Goal: Task Accomplishment & Management: Manage account settings

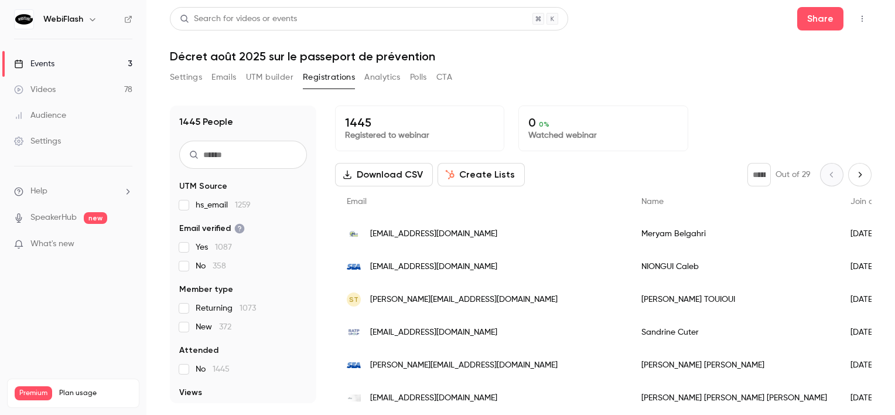
click at [52, 66] on div "Events" at bounding box center [34, 64] width 40 height 12
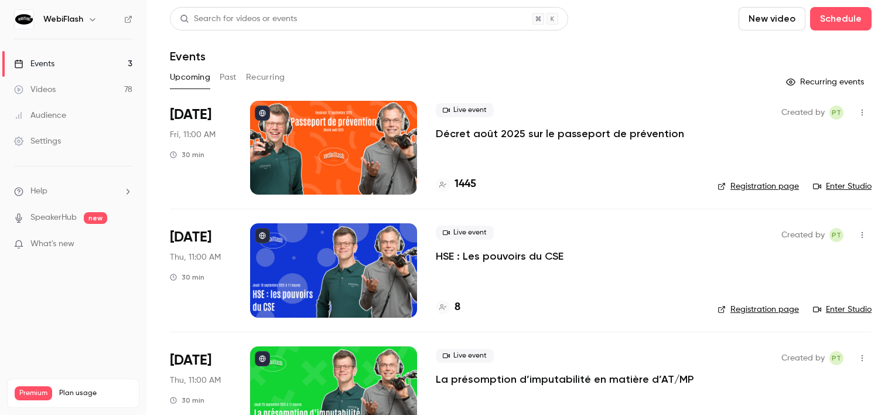
click at [96, 400] on div "Videos 78 / 500 Monthly registrants 1574 / 2000" at bounding box center [73, 421] width 117 height 42
click at [345, 171] on div at bounding box center [333, 148] width 167 height 94
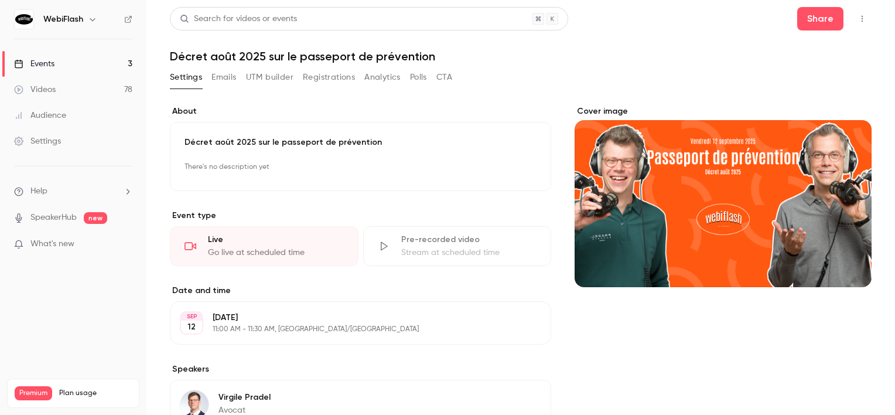
click at [321, 80] on button "Registrations" at bounding box center [329, 77] width 52 height 19
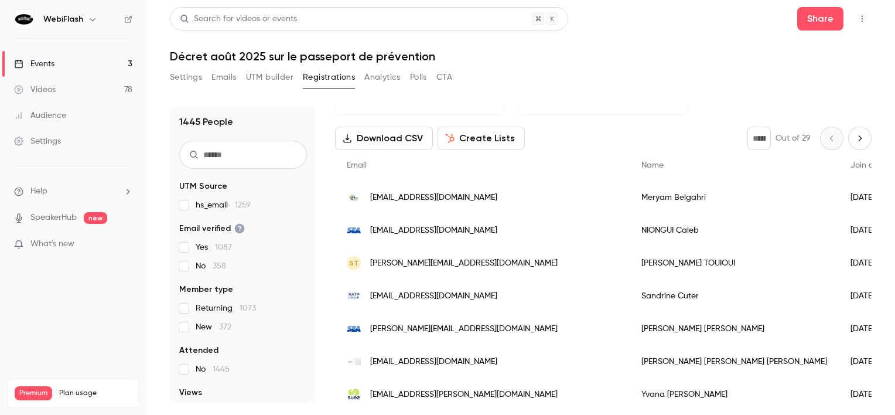
scroll to position [18, 0]
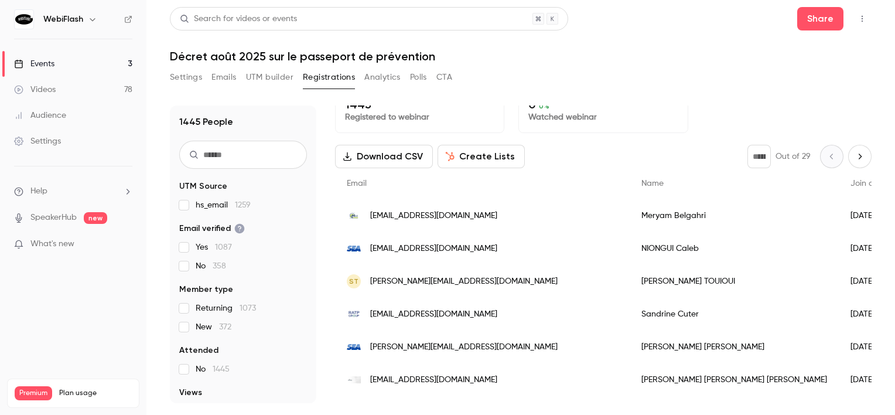
click at [856, 156] on icon "Next page" at bounding box center [860, 156] width 13 height 9
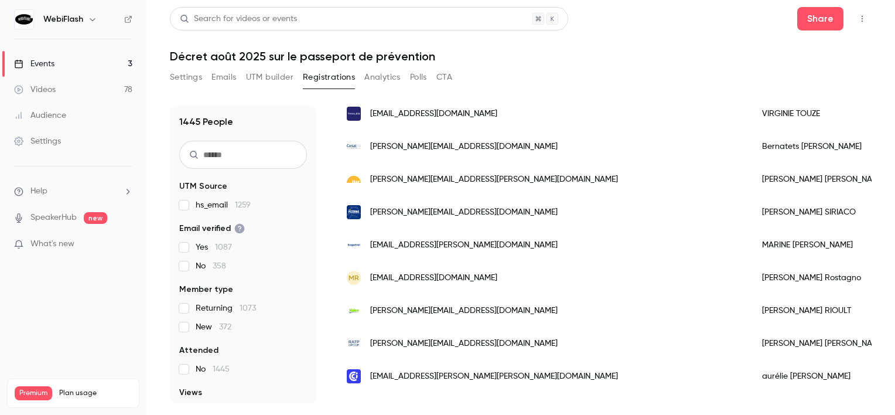
scroll to position [0, 0]
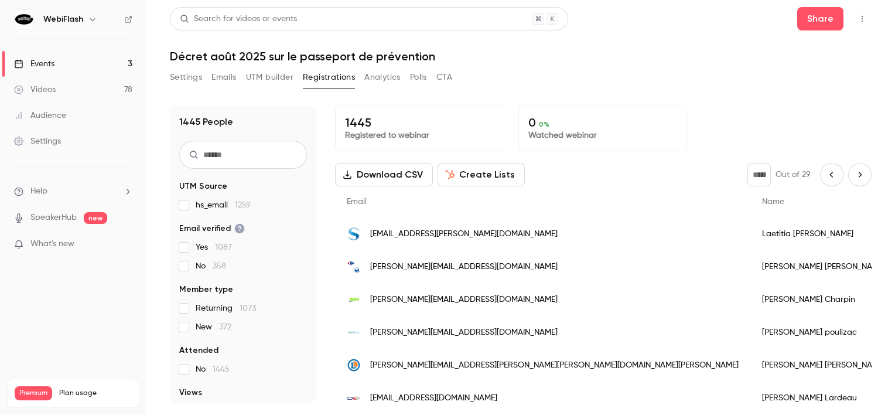
click at [826, 171] on icon "Previous page" at bounding box center [832, 174] width 13 height 9
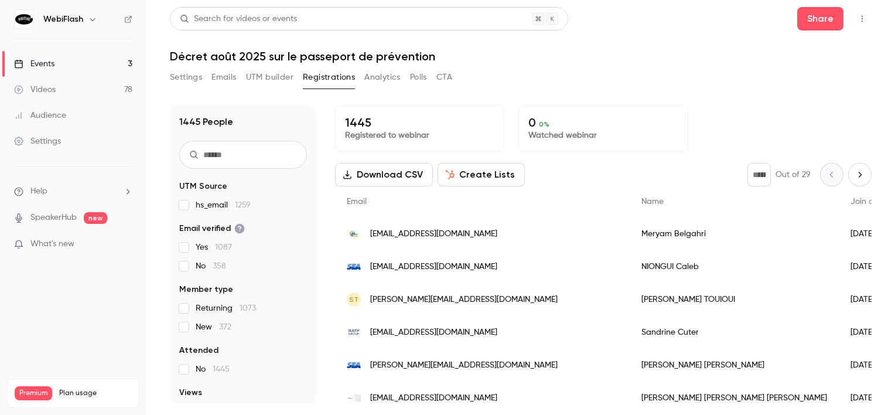
click at [854, 176] on icon "Next page" at bounding box center [860, 174] width 13 height 9
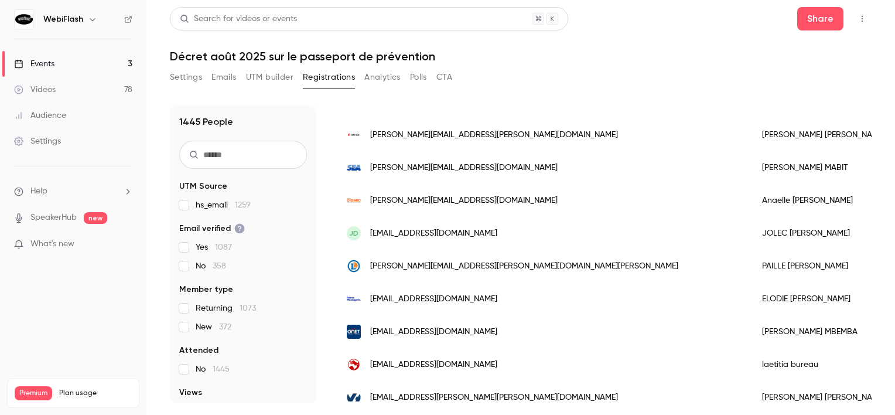
scroll to position [820, 0]
click at [478, 237] on span "[EMAIL_ADDRESS][DOMAIN_NAME]" at bounding box center [433, 234] width 127 height 12
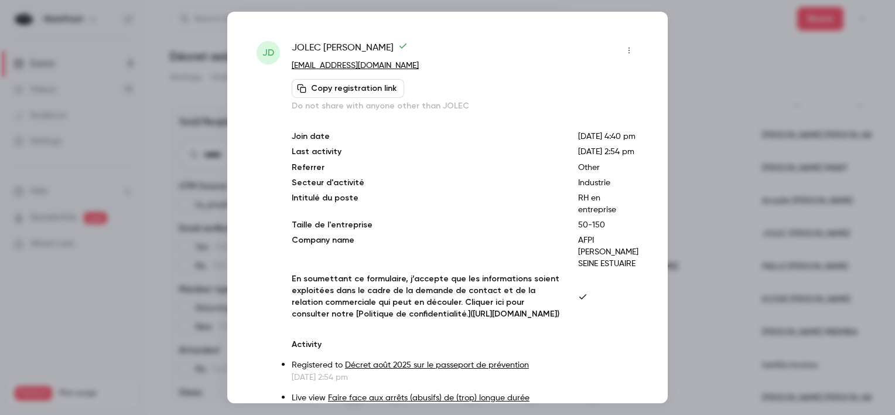
drag, startPoint x: 421, startPoint y: 68, endPoint x: 290, endPoint y: 70, distance: 130.7
click at [290, 70] on div "JD JOLEC [PERSON_NAME] [EMAIL_ADDRESS][DOMAIN_NAME] Copy registration link Do n…" at bounding box center [448, 245] width 382 height 408
copy link "[EMAIL_ADDRESS][DOMAIN_NAME]"
click at [212, 182] on div at bounding box center [447, 207] width 895 height 415
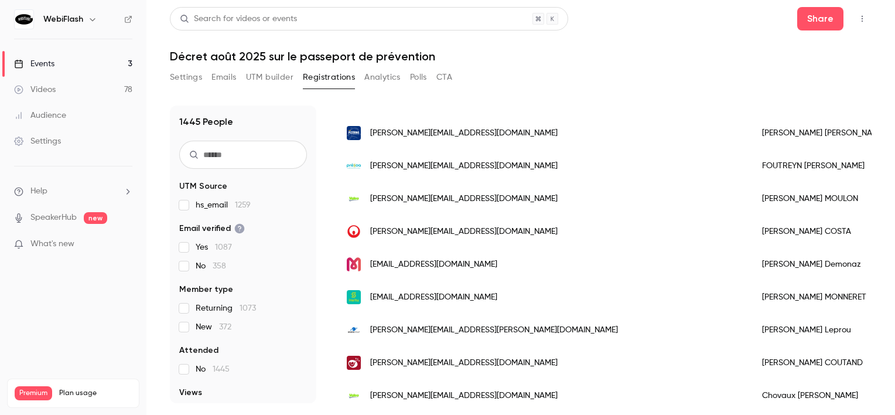
scroll to position [1463, 0]
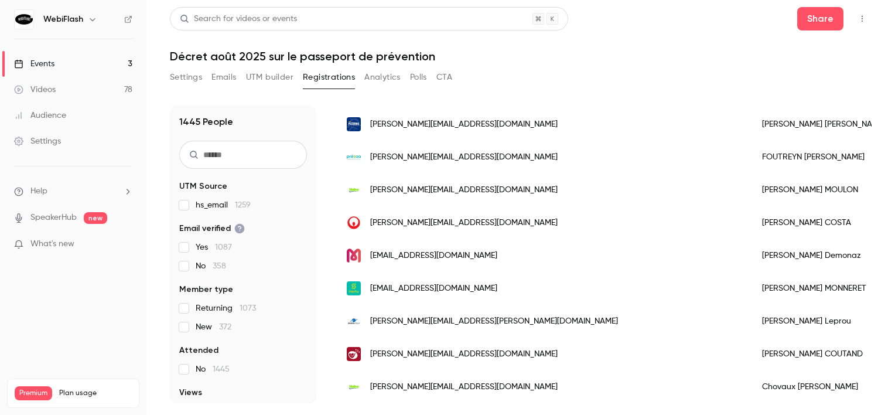
click at [469, 241] on div "[EMAIL_ADDRESS][DOMAIN_NAME]" at bounding box center [542, 255] width 415 height 33
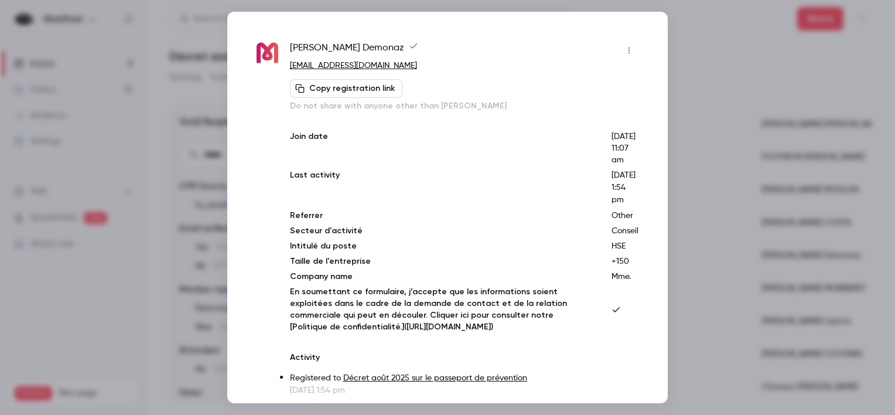
click at [804, 225] on div at bounding box center [447, 207] width 895 height 415
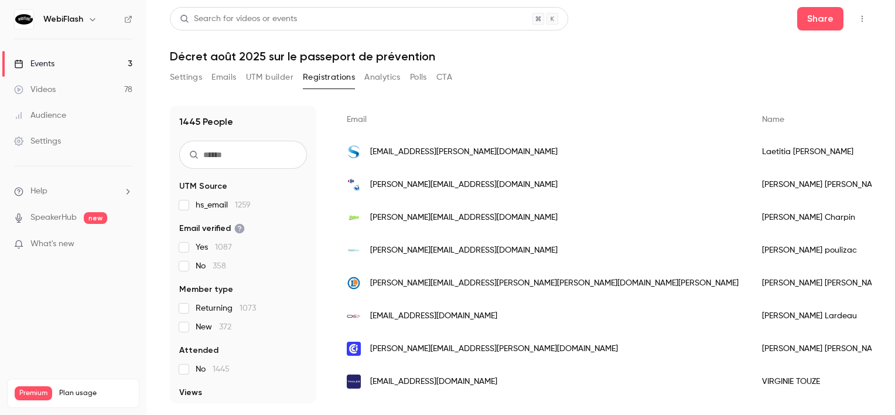
scroll to position [0, 0]
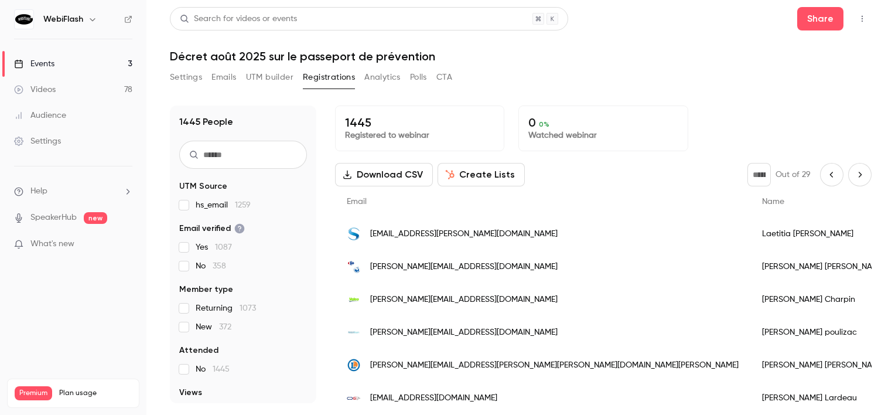
click at [854, 168] on button "Next page" at bounding box center [860, 174] width 23 height 23
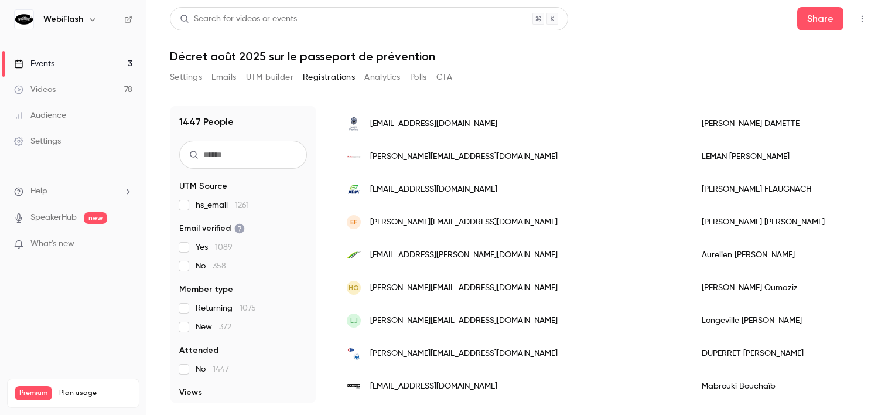
scroll to position [820, 0]
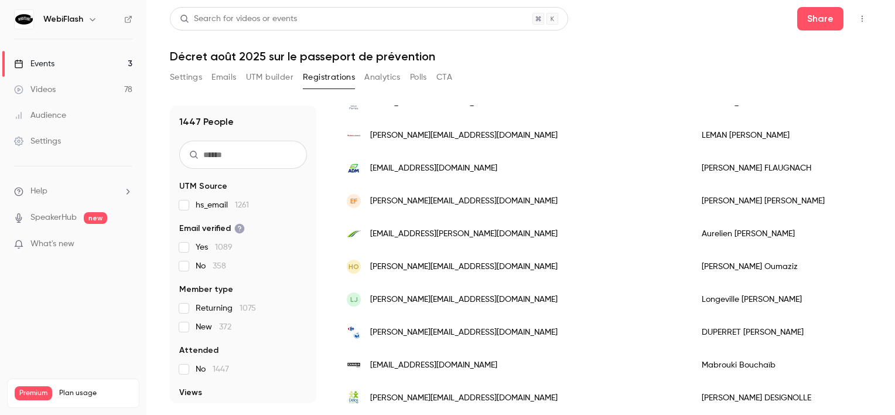
click at [474, 270] on div "HO [EMAIL_ADDRESS][DOMAIN_NAME]" at bounding box center [512, 266] width 355 height 33
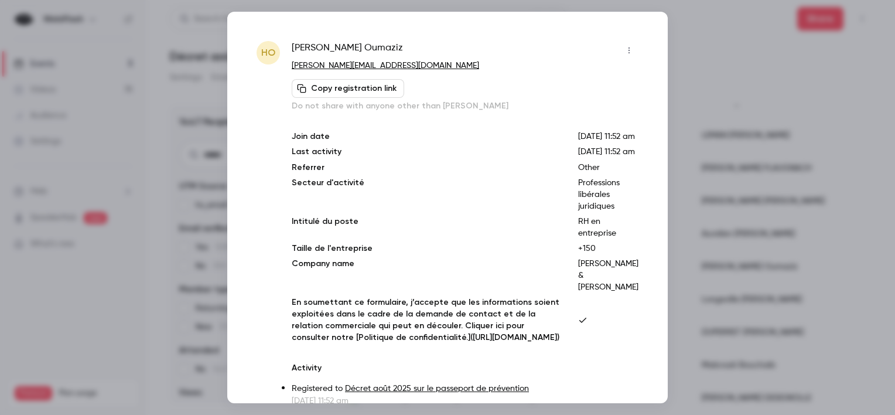
click at [625, 54] on icon "button" at bounding box center [629, 50] width 9 height 8
click at [555, 82] on div "Block from all events" at bounding box center [575, 80] width 89 height 12
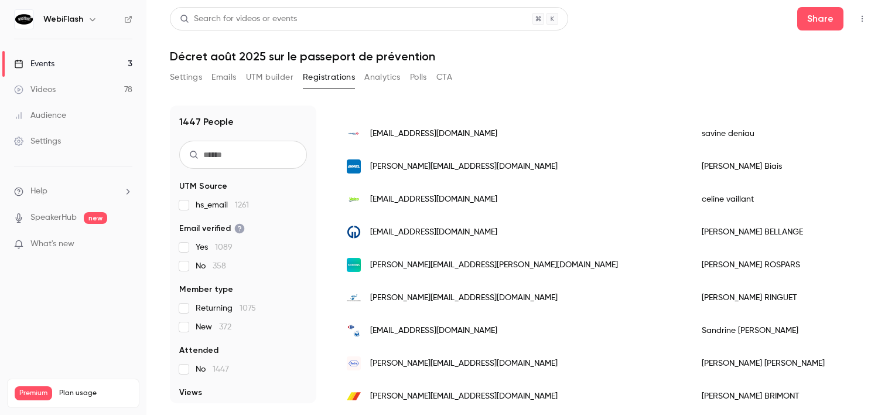
scroll to position [0, 0]
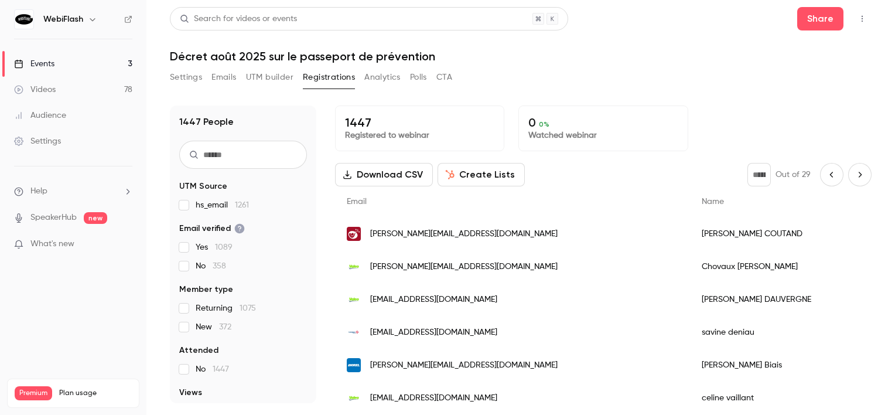
click at [860, 173] on button "Next page" at bounding box center [860, 174] width 23 height 23
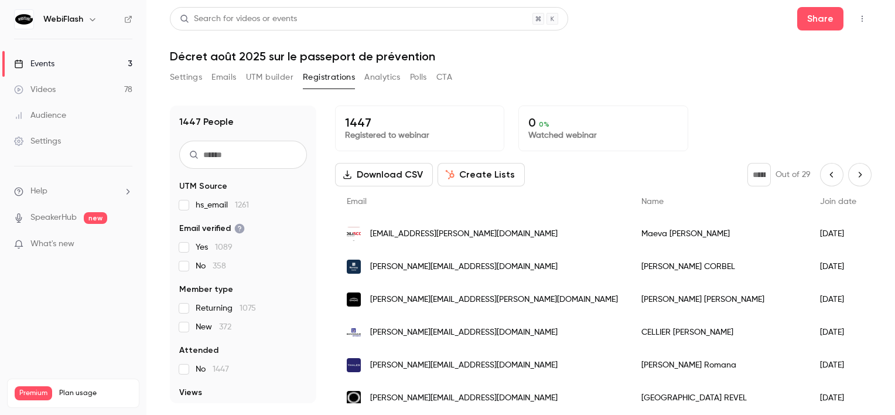
click at [856, 176] on icon "Next page" at bounding box center [860, 174] width 13 height 9
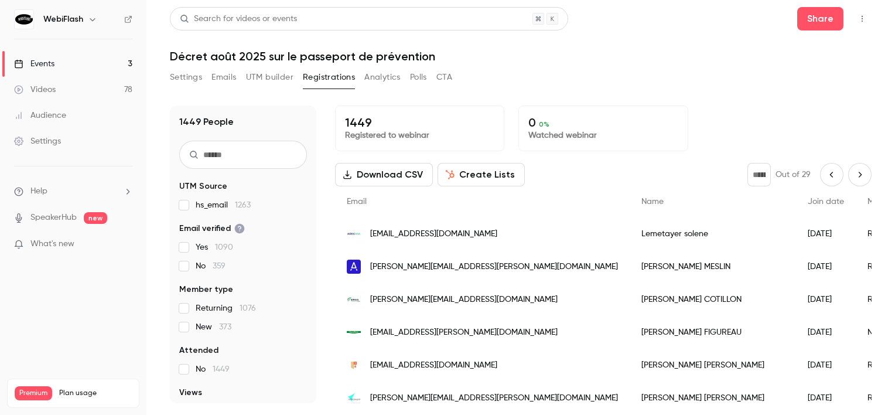
click at [859, 185] on div "* Out of 29" at bounding box center [810, 174] width 124 height 23
click at [854, 173] on icon "Next page" at bounding box center [860, 174] width 13 height 9
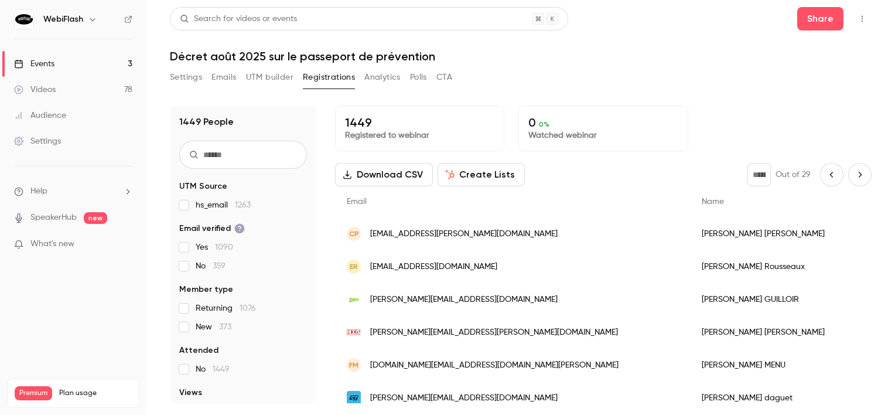
click at [854, 171] on icon "Next page" at bounding box center [860, 174] width 13 height 9
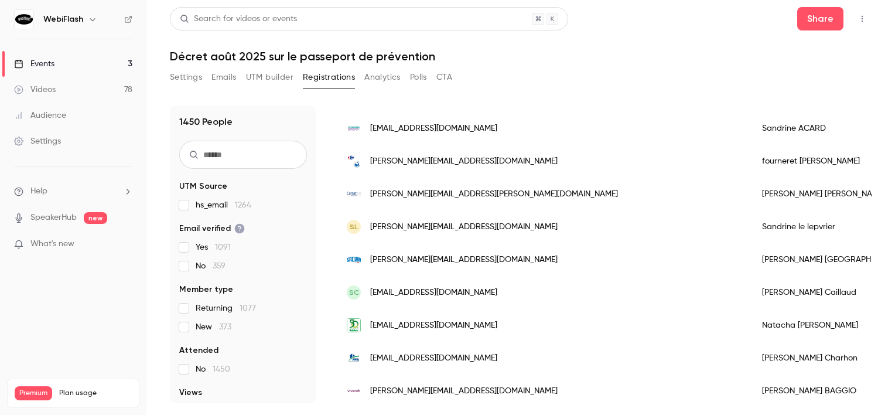
scroll to position [820, 0]
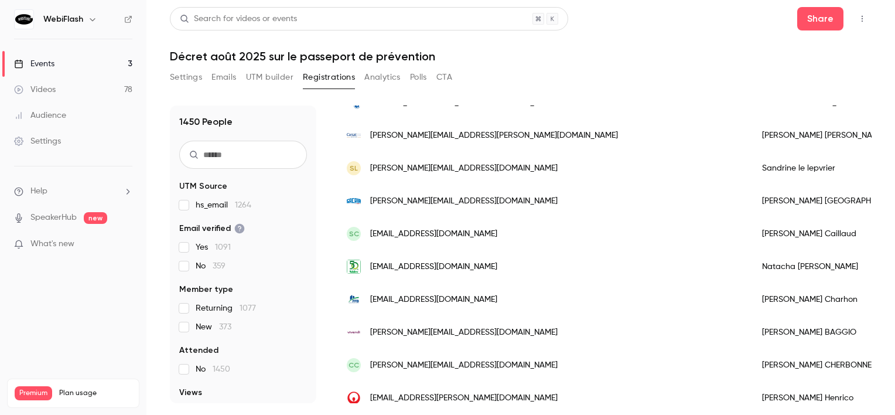
click at [454, 234] on span "[EMAIL_ADDRESS][DOMAIN_NAME]" at bounding box center [433, 234] width 127 height 12
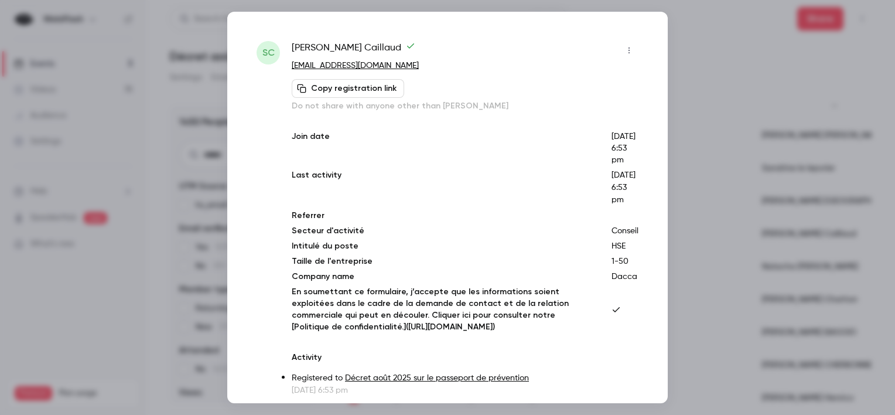
click at [620, 47] on button "button" at bounding box center [629, 50] width 19 height 19
click at [518, 80] on icon at bounding box center [516, 80] width 9 height 9
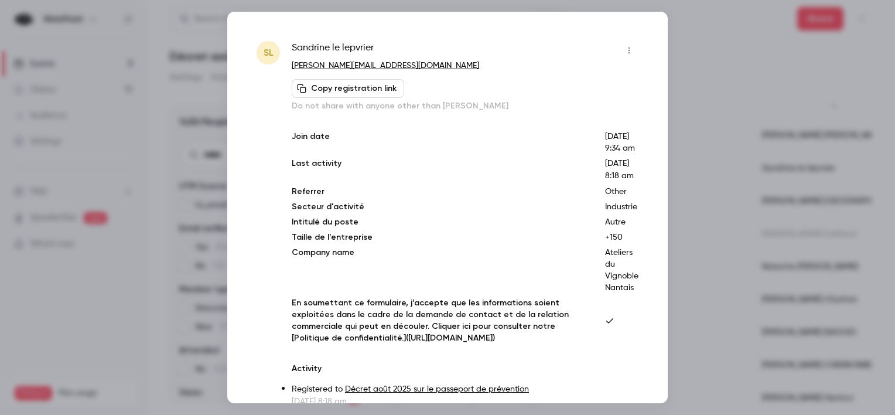
click at [741, 172] on div at bounding box center [447, 207] width 895 height 415
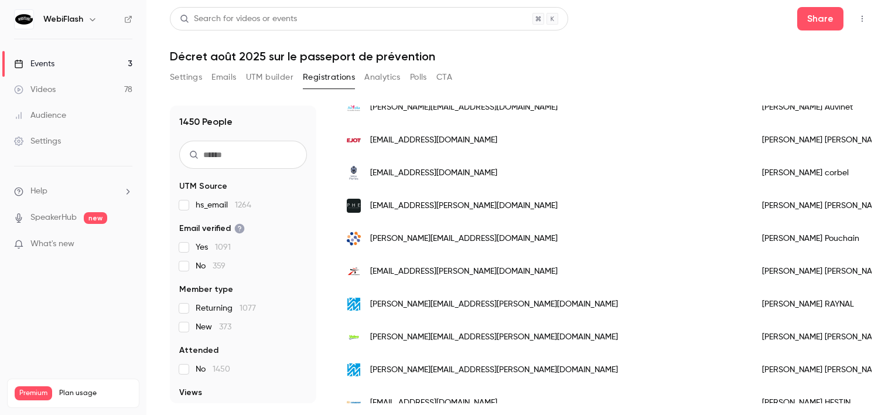
scroll to position [0, 0]
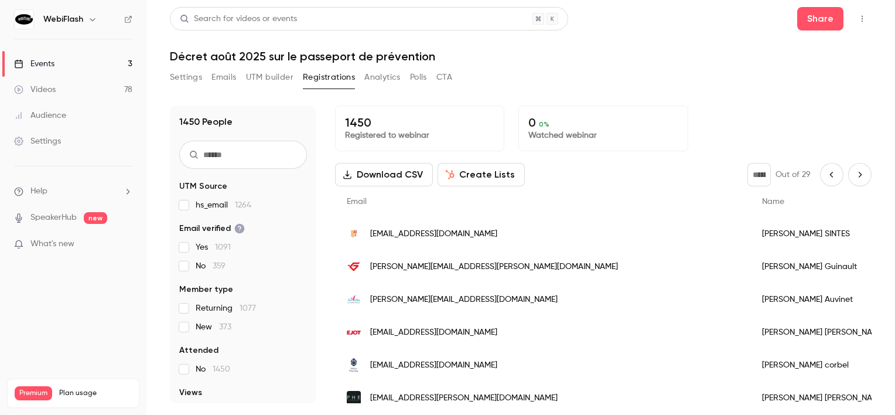
click at [855, 172] on icon "Next page" at bounding box center [860, 174] width 13 height 9
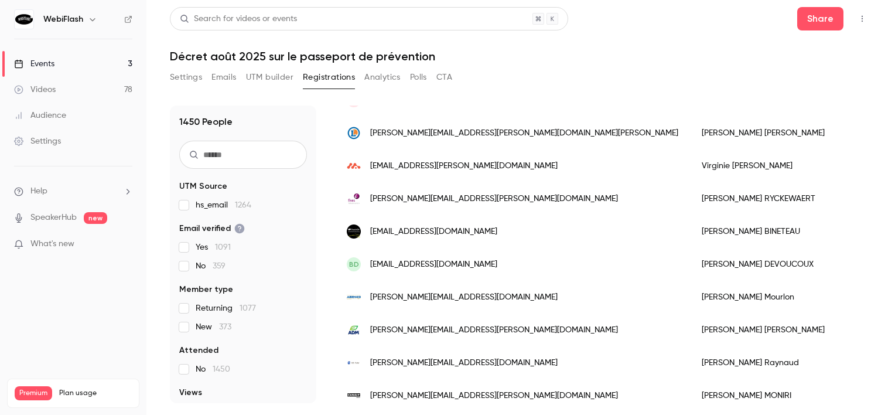
scroll to position [586, 0]
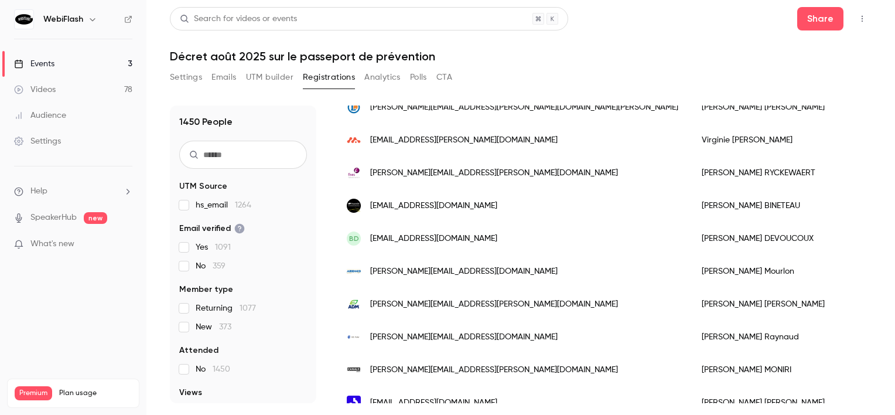
click at [469, 238] on div "BD [EMAIL_ADDRESS][DOMAIN_NAME]" at bounding box center [512, 238] width 355 height 33
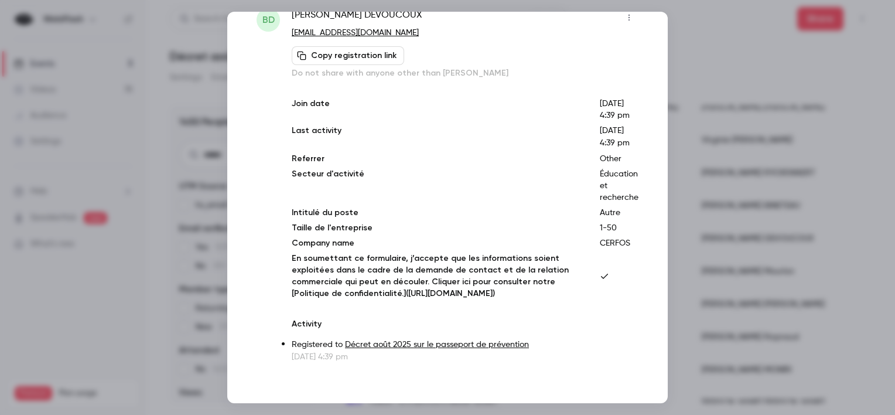
scroll to position [0, 0]
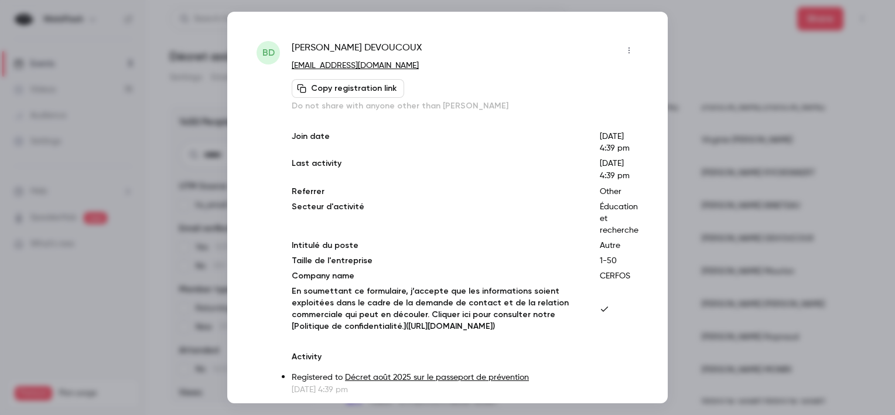
click at [625, 53] on icon "button" at bounding box center [629, 50] width 9 height 8
click at [527, 83] on div at bounding box center [521, 80] width 19 height 9
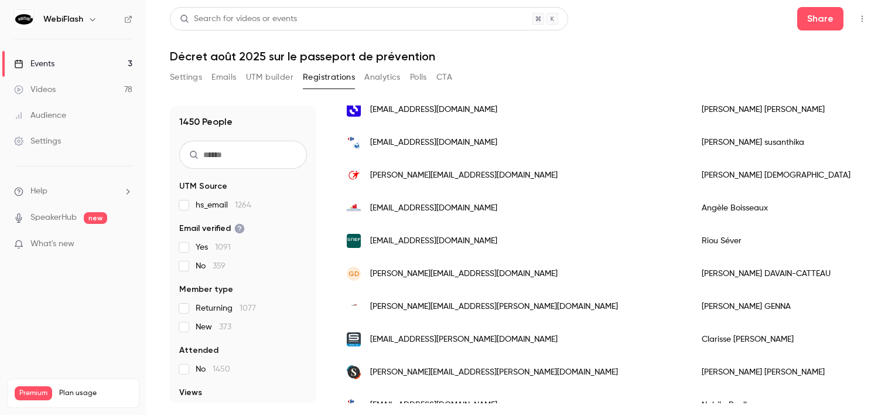
scroll to position [938, 0]
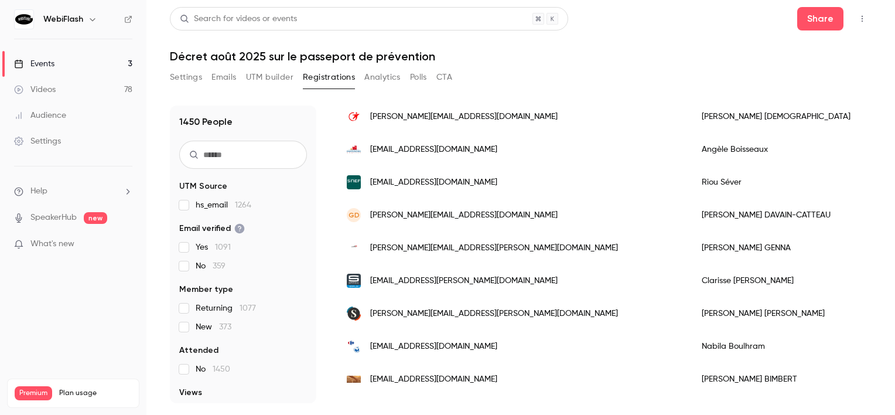
click at [373, 222] on div "GD [PERSON_NAME][EMAIL_ADDRESS][DOMAIN_NAME]" at bounding box center [512, 215] width 355 height 33
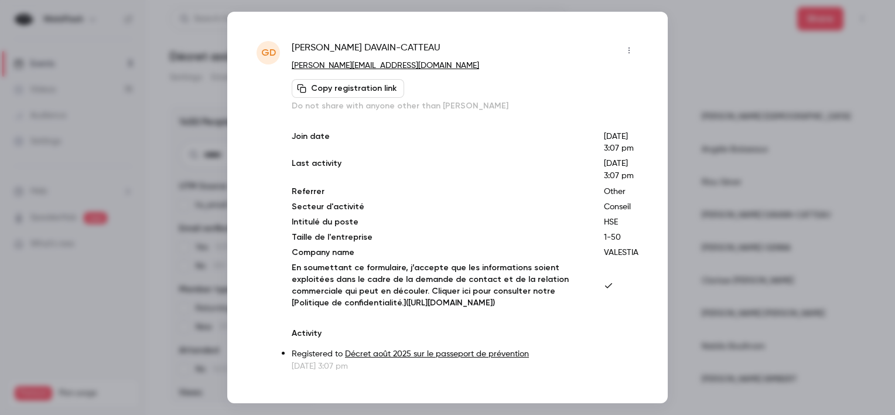
click at [627, 43] on button "button" at bounding box center [629, 50] width 19 height 19
click at [525, 87] on li "Block from all events" at bounding box center [566, 80] width 127 height 30
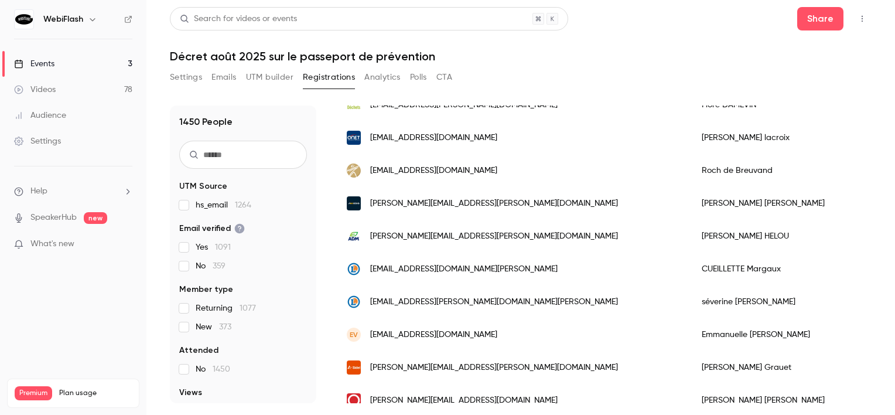
scroll to position [0, 0]
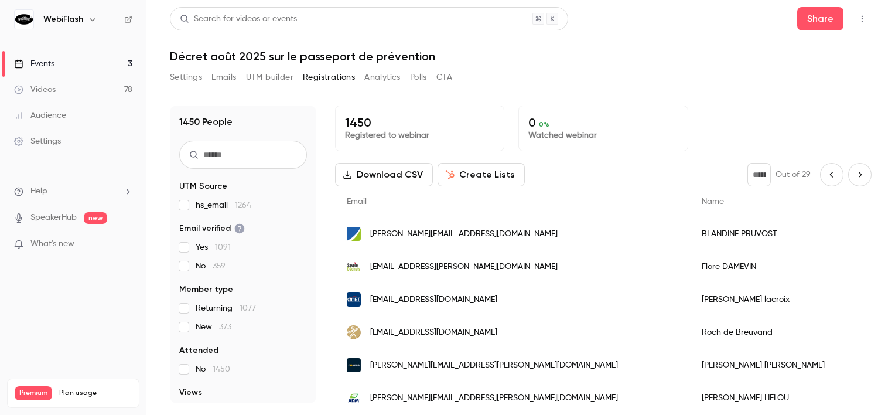
click at [854, 178] on icon "Next page" at bounding box center [860, 174] width 13 height 9
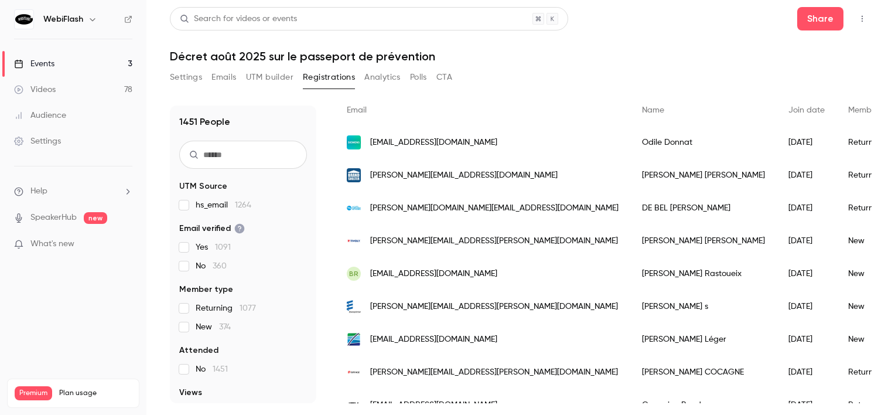
scroll to position [117, 0]
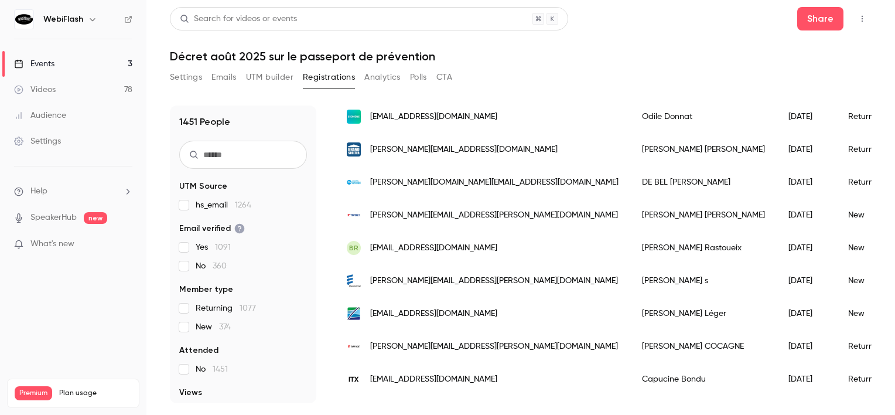
click at [420, 253] on span "[EMAIL_ADDRESS][DOMAIN_NAME]" at bounding box center [433, 248] width 127 height 12
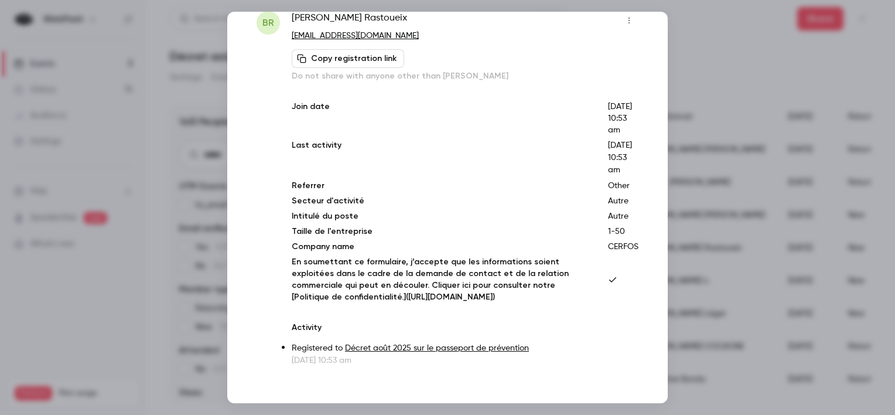
scroll to position [0, 0]
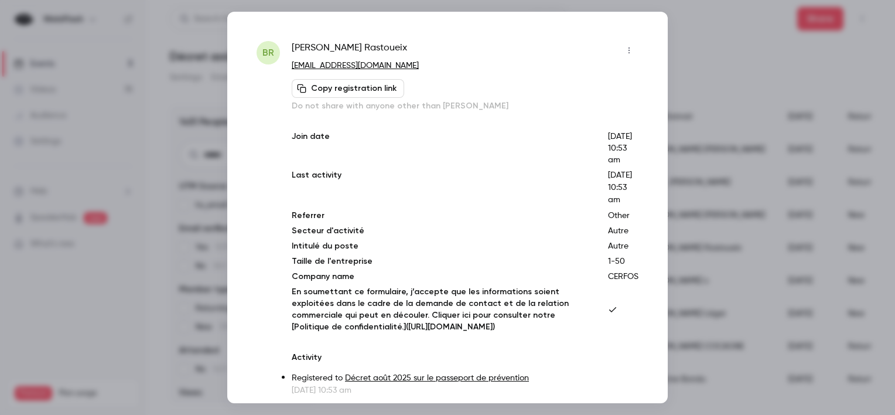
click at [625, 47] on icon "button" at bounding box center [629, 50] width 9 height 8
click at [598, 80] on div "Block from all events" at bounding box center [575, 80] width 89 height 12
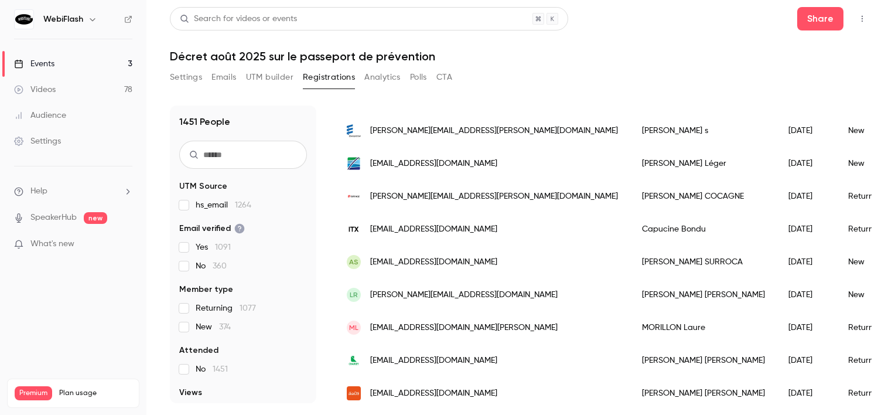
scroll to position [293, 0]
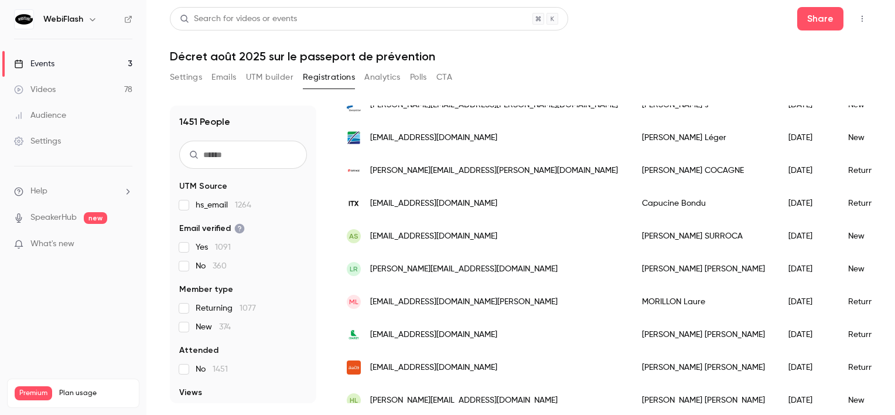
click at [421, 271] on span "[PERSON_NAME][EMAIL_ADDRESS][DOMAIN_NAME]" at bounding box center [464, 269] width 188 height 12
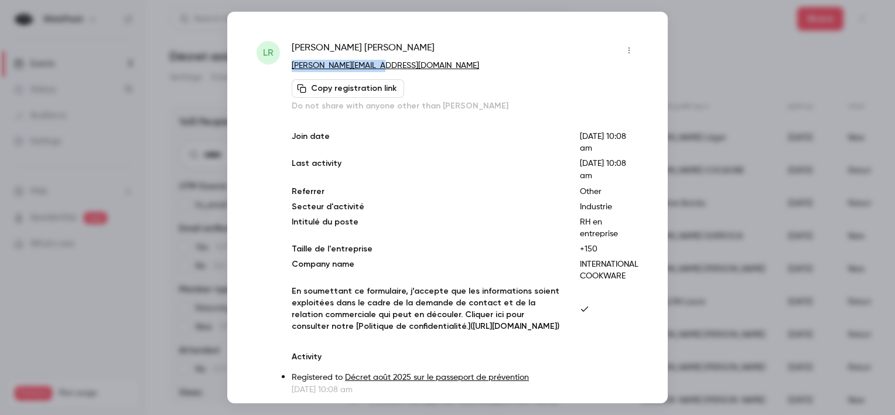
drag, startPoint x: 382, startPoint y: 70, endPoint x: 290, endPoint y: 69, distance: 92.0
click at [290, 69] on div "[PERSON_NAME] Romby [EMAIL_ADDRESS][DOMAIN_NAME] Copy registration link Do not …" at bounding box center [448, 218] width 382 height 355
copy link "[PERSON_NAME][EMAIL_ADDRESS][DOMAIN_NAME]"
click at [171, 196] on div at bounding box center [447, 207] width 895 height 415
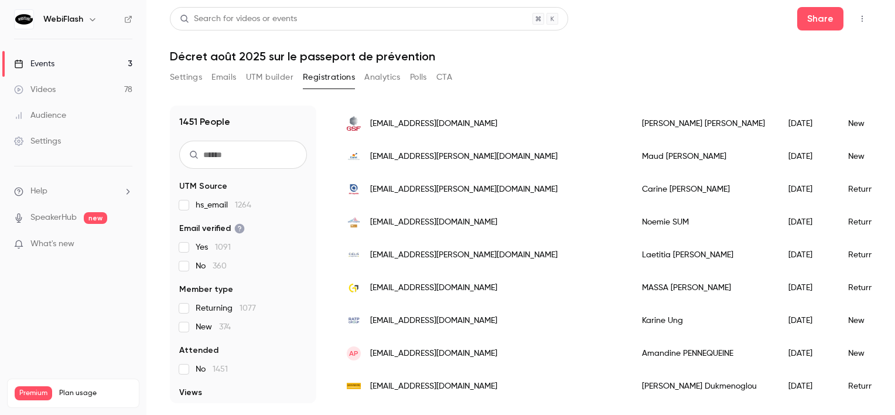
scroll to position [1113, 0]
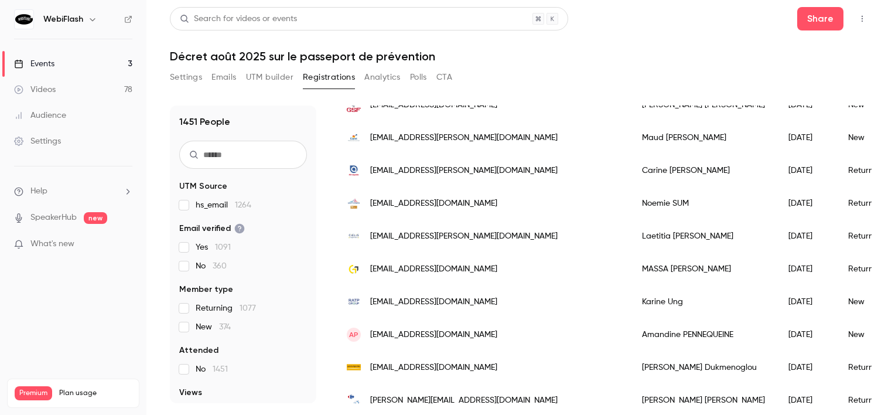
click at [498, 338] on span "[EMAIL_ADDRESS][DOMAIN_NAME]" at bounding box center [433, 335] width 127 height 12
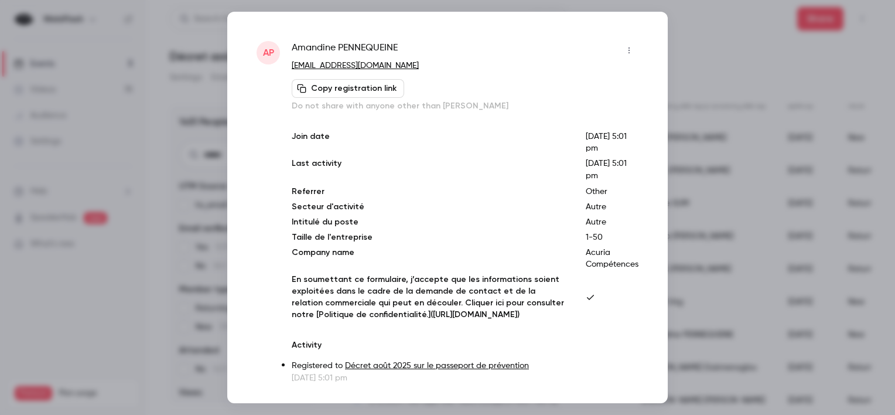
click at [625, 47] on icon "button" at bounding box center [629, 50] width 9 height 8
click at [579, 74] on div "Block from all events" at bounding box center [575, 80] width 89 height 12
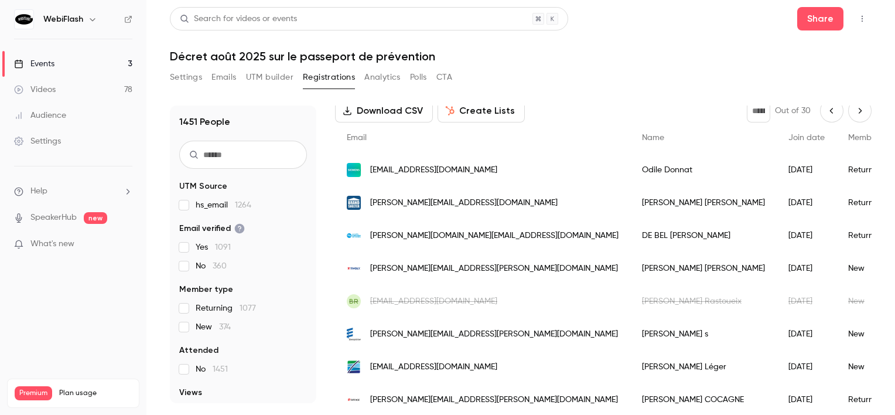
scroll to position [0, 0]
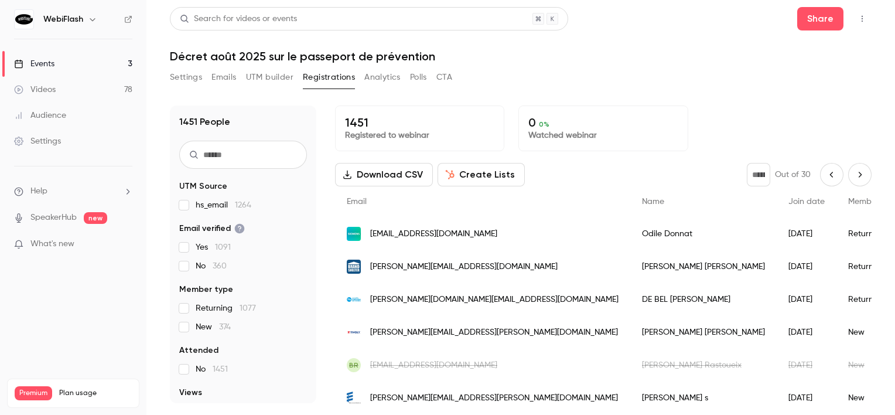
click at [854, 173] on icon "Next page" at bounding box center [860, 174] width 13 height 9
type input "**"
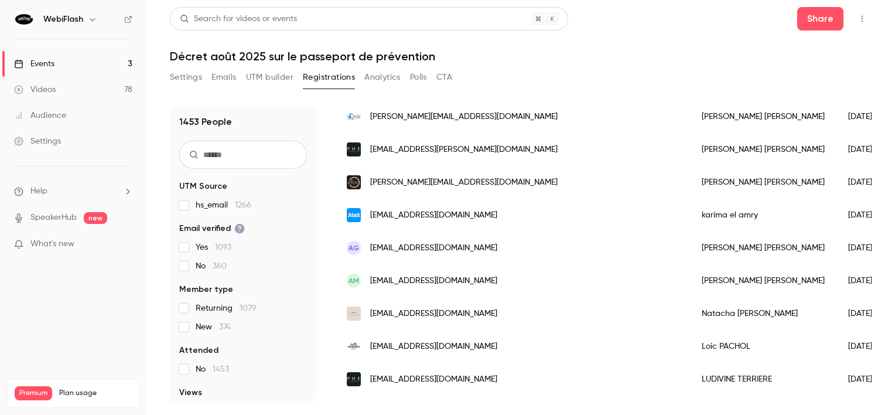
scroll to position [996, 0]
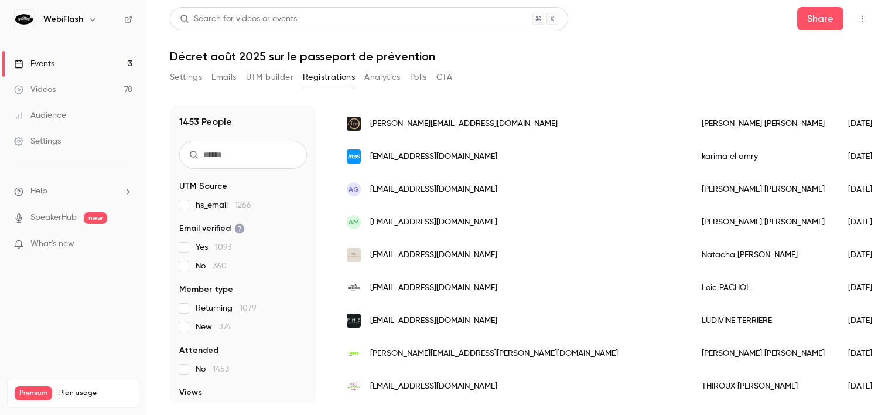
click at [464, 258] on div "[EMAIL_ADDRESS][DOMAIN_NAME]" at bounding box center [512, 255] width 355 height 33
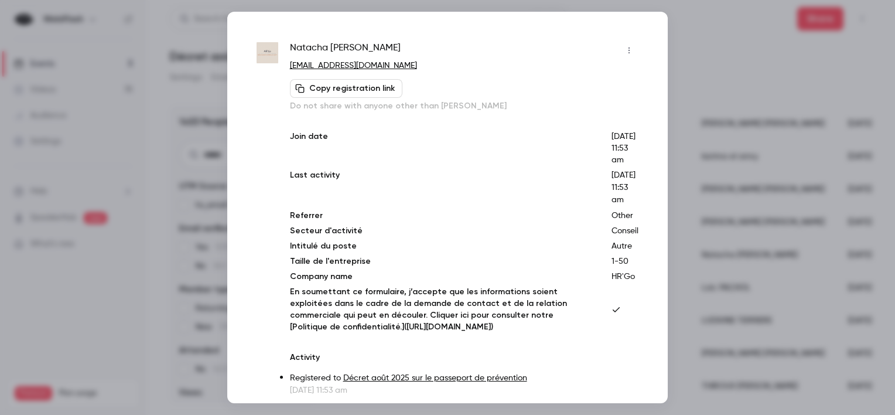
click at [625, 50] on icon "button" at bounding box center [629, 50] width 9 height 8
click at [551, 90] on li "Block from all events" at bounding box center [566, 80] width 127 height 30
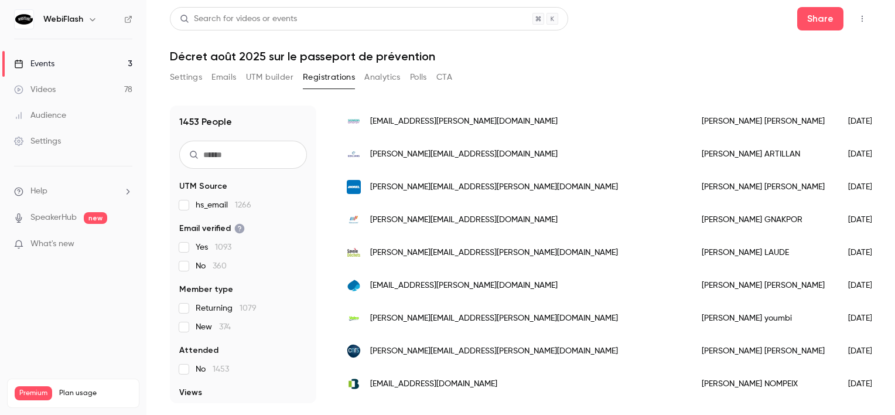
scroll to position [0, 0]
